Goal: Task Accomplishment & Management: Use online tool/utility

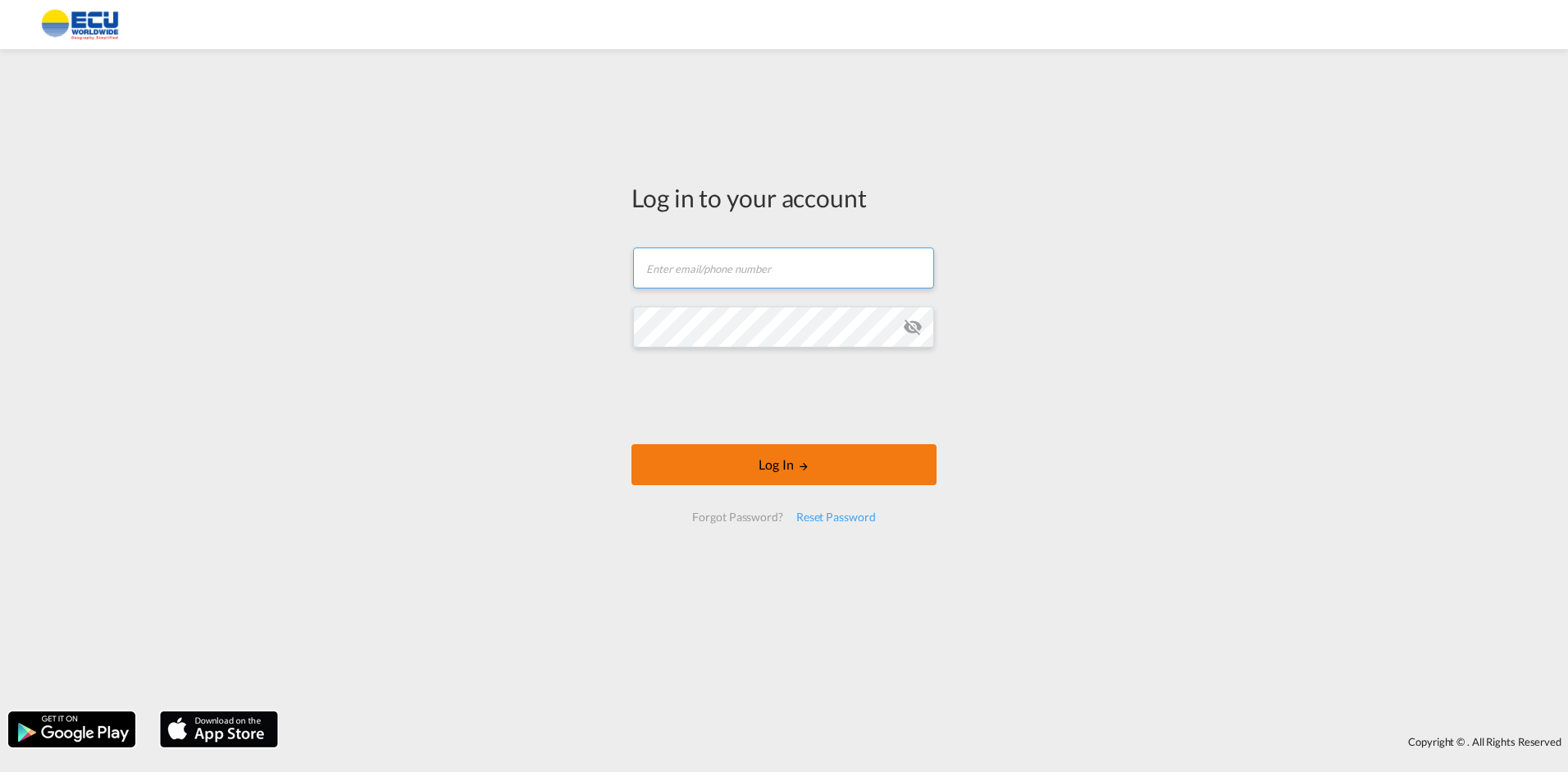
type input "hippolytesainton@ecuworldwide.com"
click at [794, 455] on button "Log In" at bounding box center [784, 465] width 305 height 41
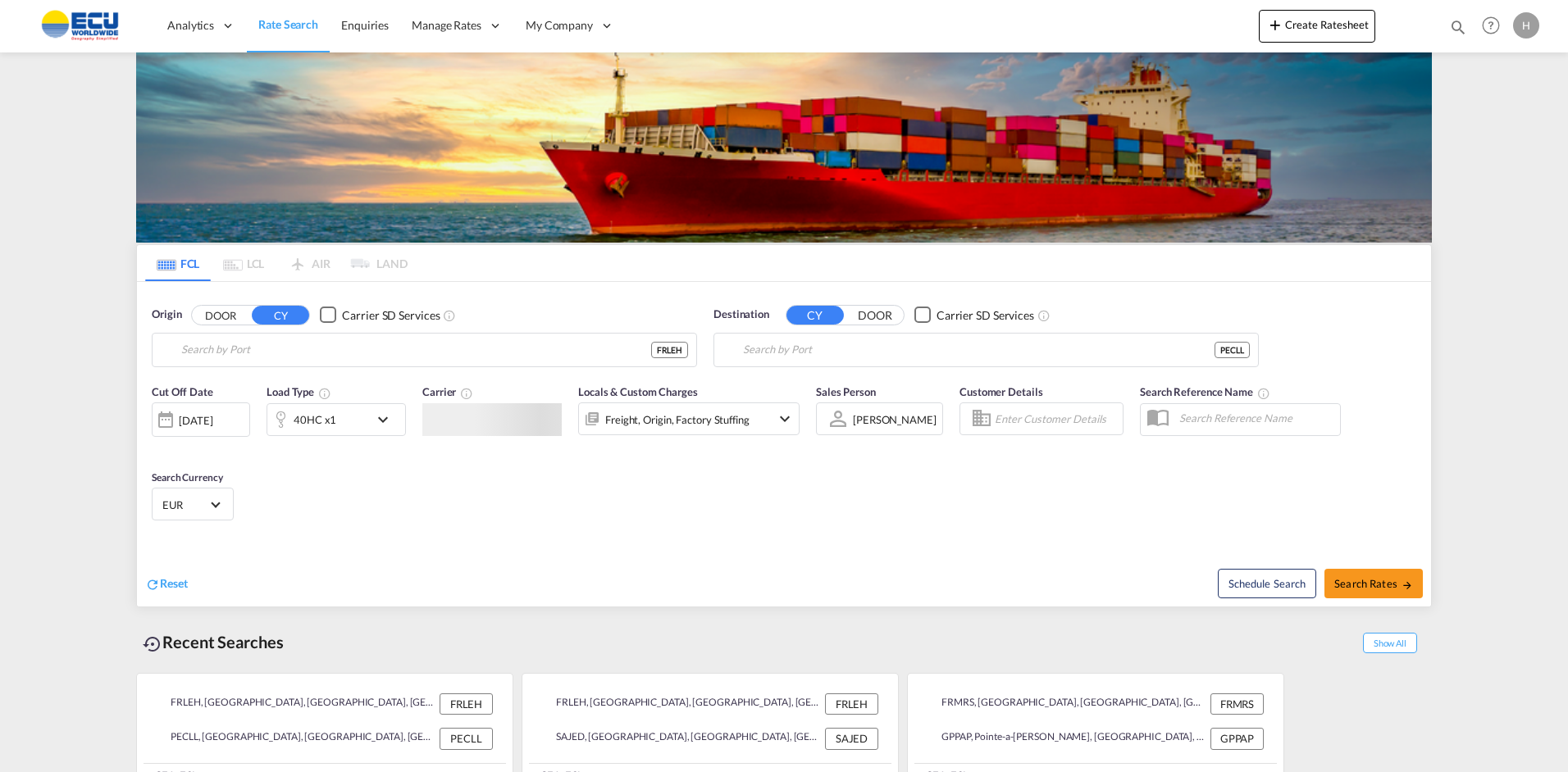
type input "[GEOGRAPHIC_DATA], [GEOGRAPHIC_DATA]"
type input "Callao, PECLL"
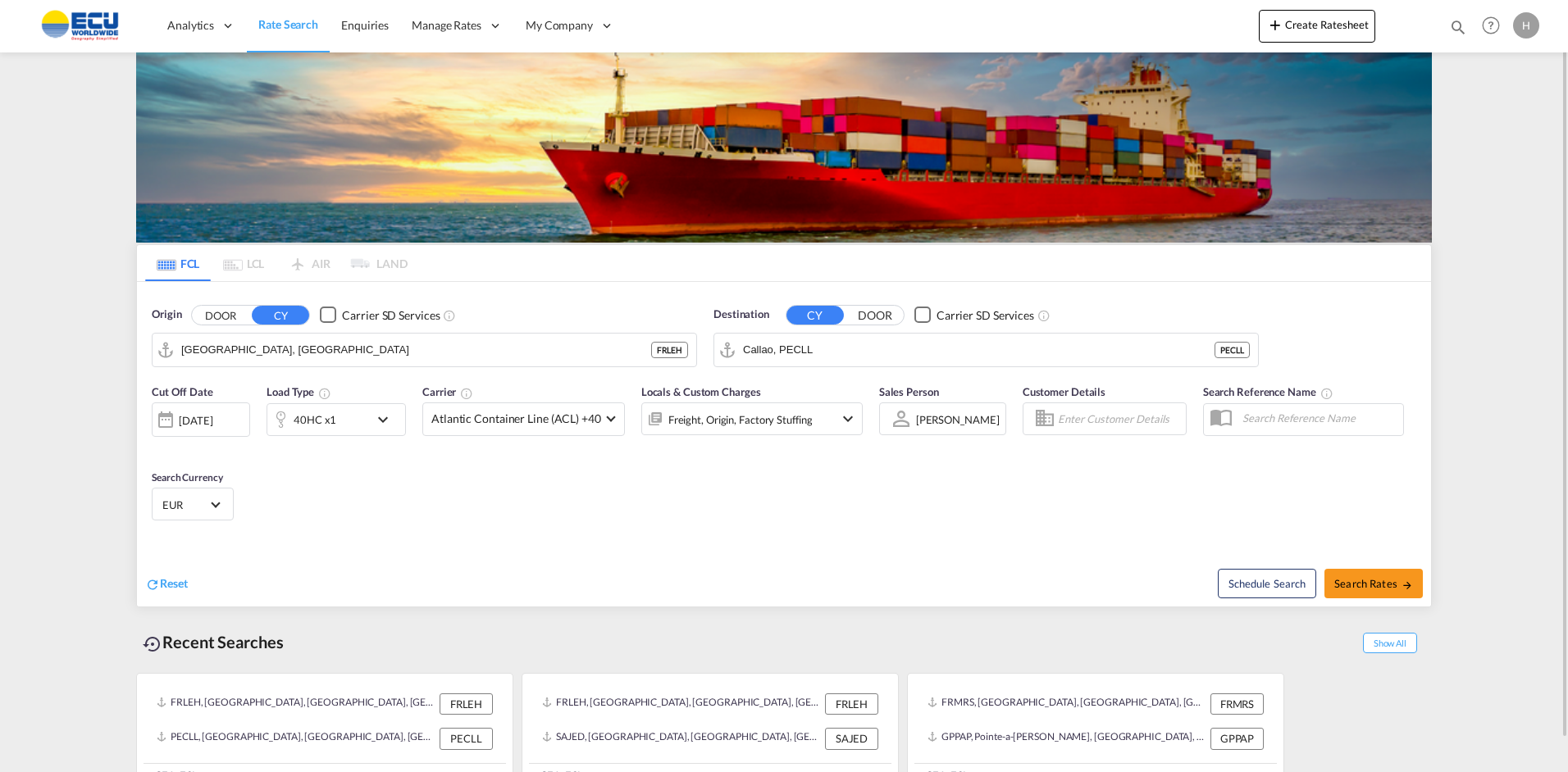
click at [402, 515] on div "Cut Off Date 23 Sep 2025 23/09/2025 Load Type 40HC x1 Carrier Atlantic Containe…" at bounding box center [784, 455] width 1294 height 160
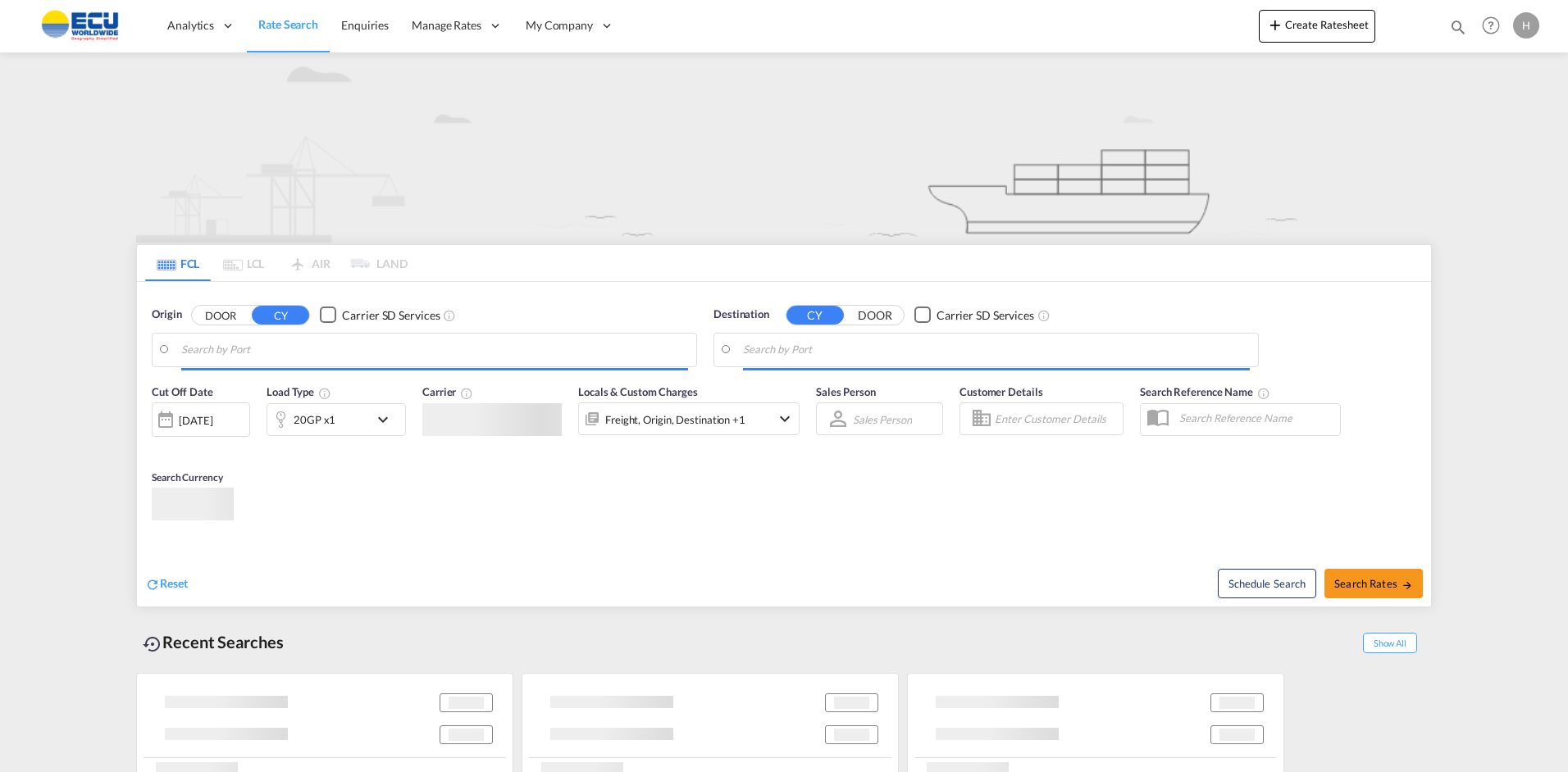
type input "[GEOGRAPHIC_DATA], [GEOGRAPHIC_DATA]"
type input "Callao, PECLL"
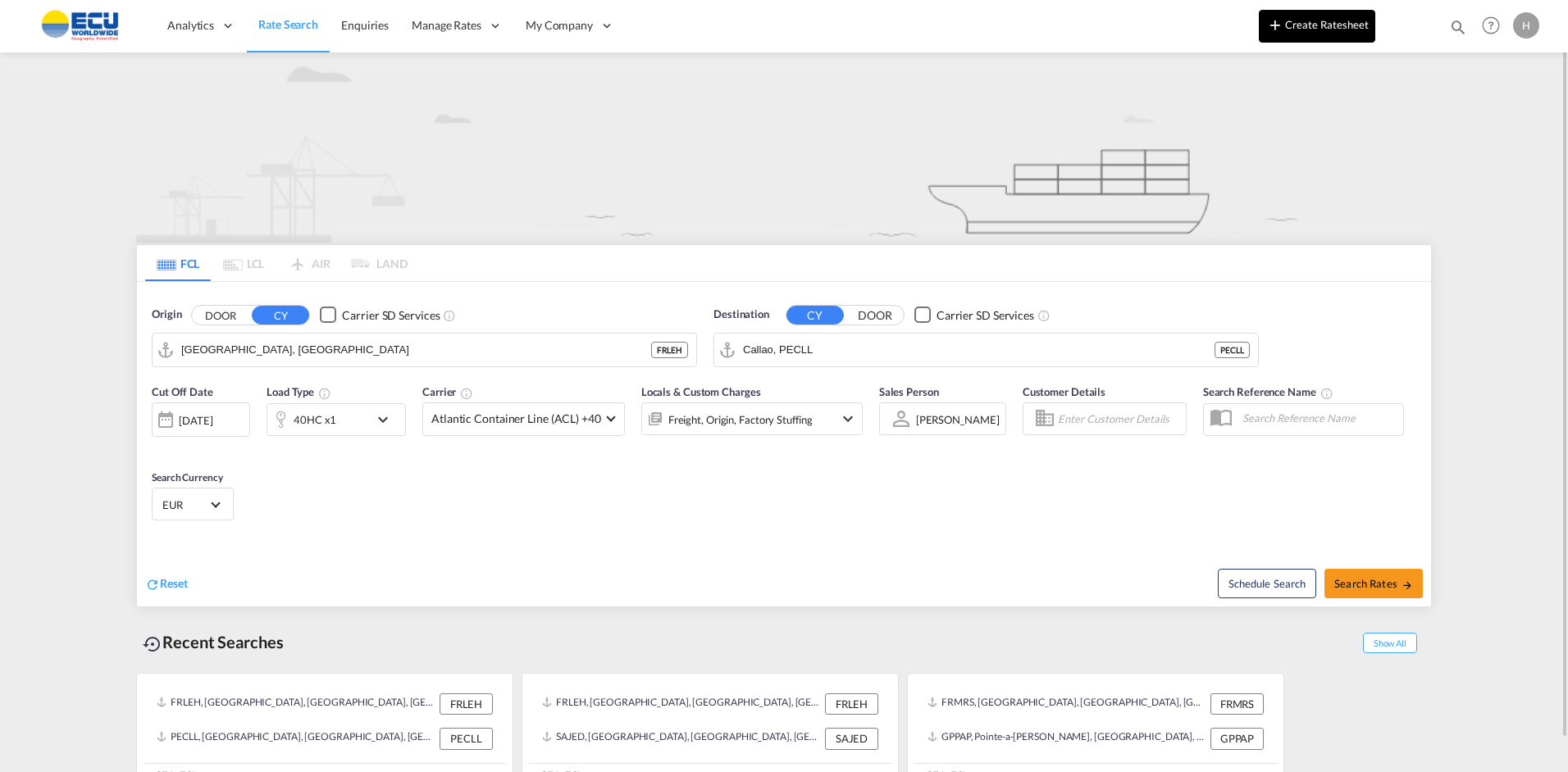
click at [1307, 22] on button "Create Ratesheet" at bounding box center [1317, 26] width 116 height 32
